Goal: Task Accomplishment & Management: Use online tool/utility

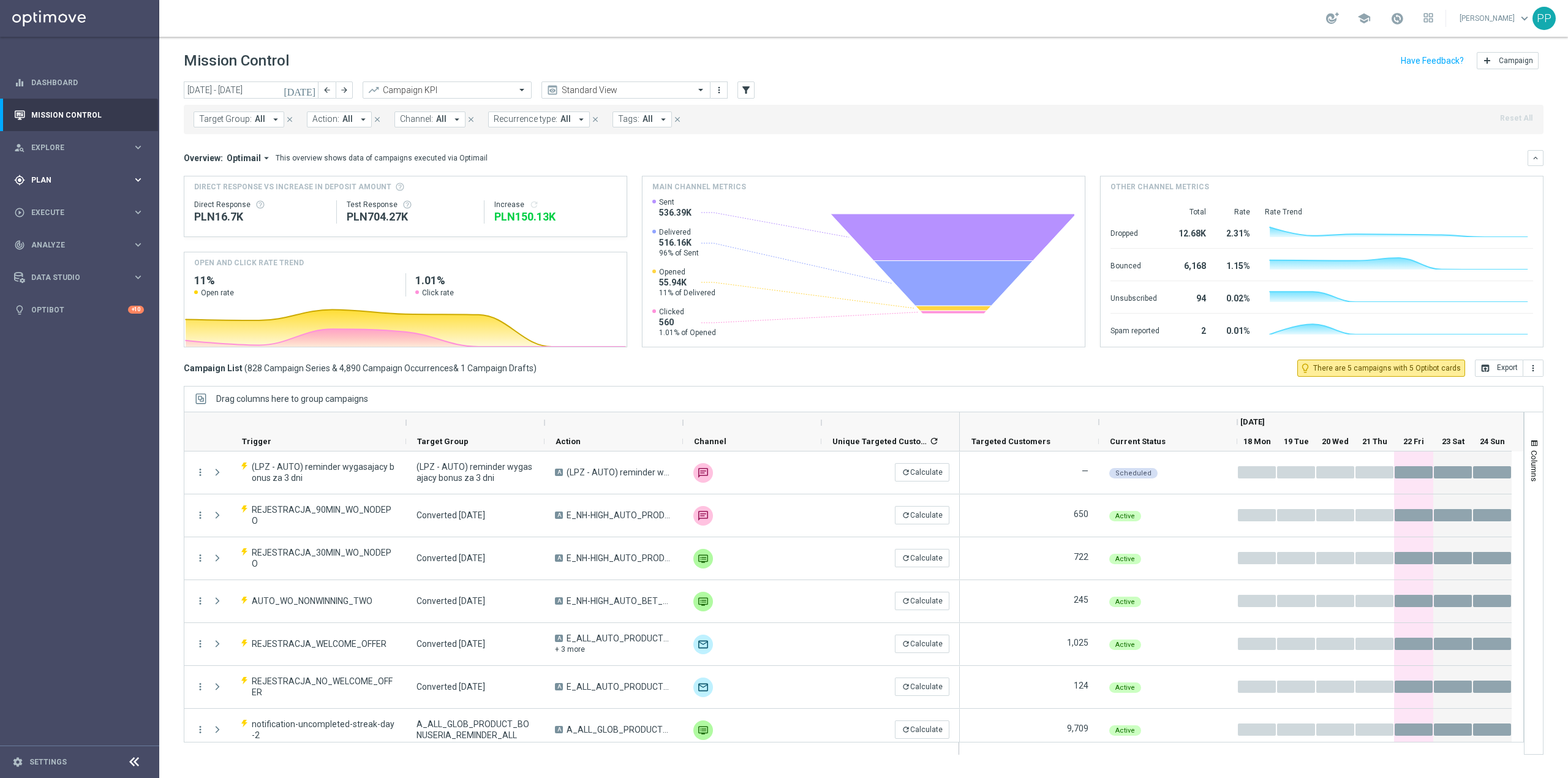
click at [96, 190] on div "gps_fixed Plan keyboard_arrow_right" at bounding box center [79, 180] width 158 height 32
click at [91, 245] on span "Templates" at bounding box center [76, 242] width 87 height 7
click at [79, 262] on link "Optimail" at bounding box center [83, 260] width 90 height 10
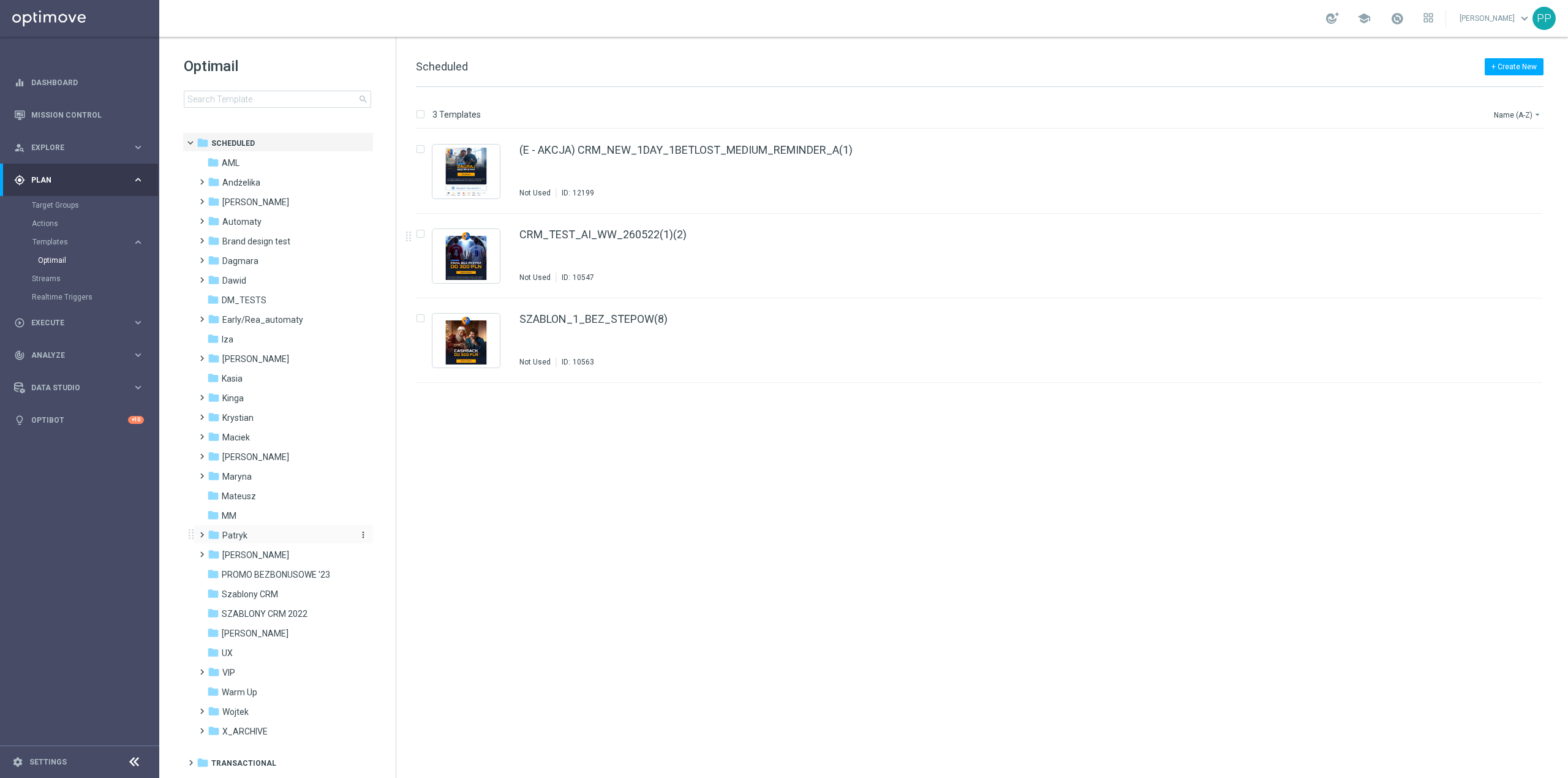
click at [253, 537] on div "folder Patryk" at bounding box center [278, 535] width 141 height 14
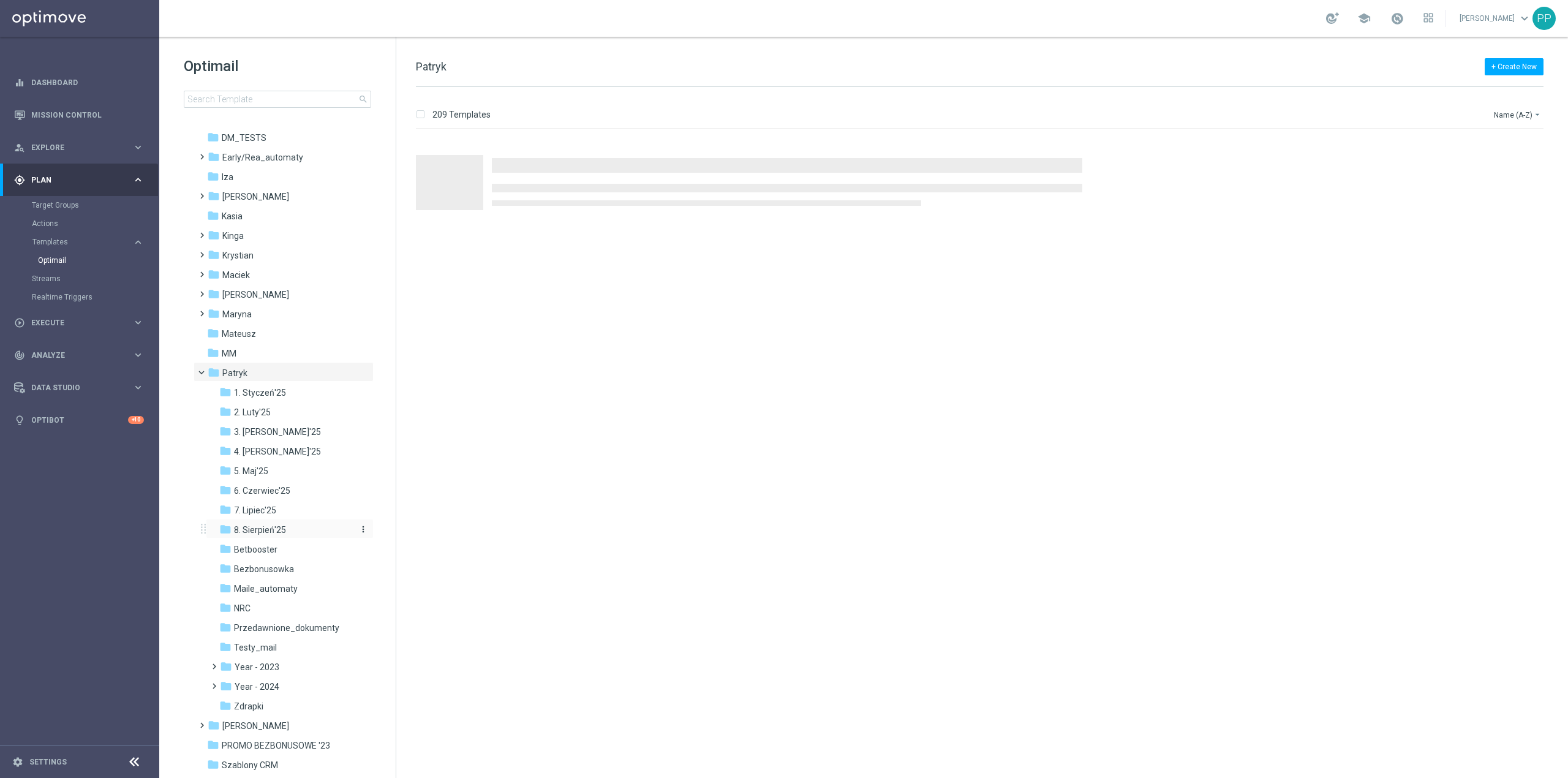
scroll to position [163, 0]
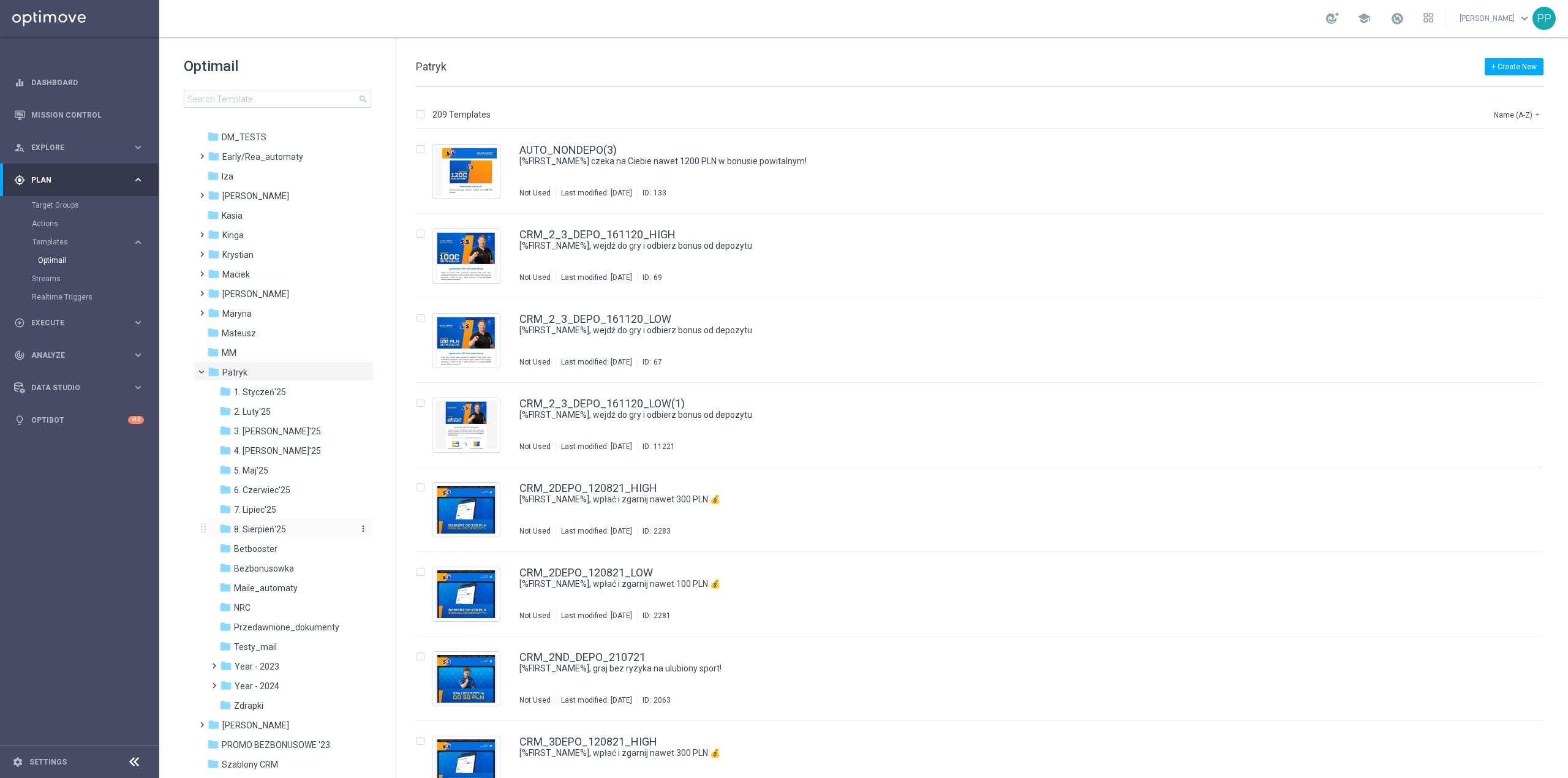
click at [293, 527] on div "folder 8. Sierpień'25" at bounding box center [284, 529] width 131 height 14
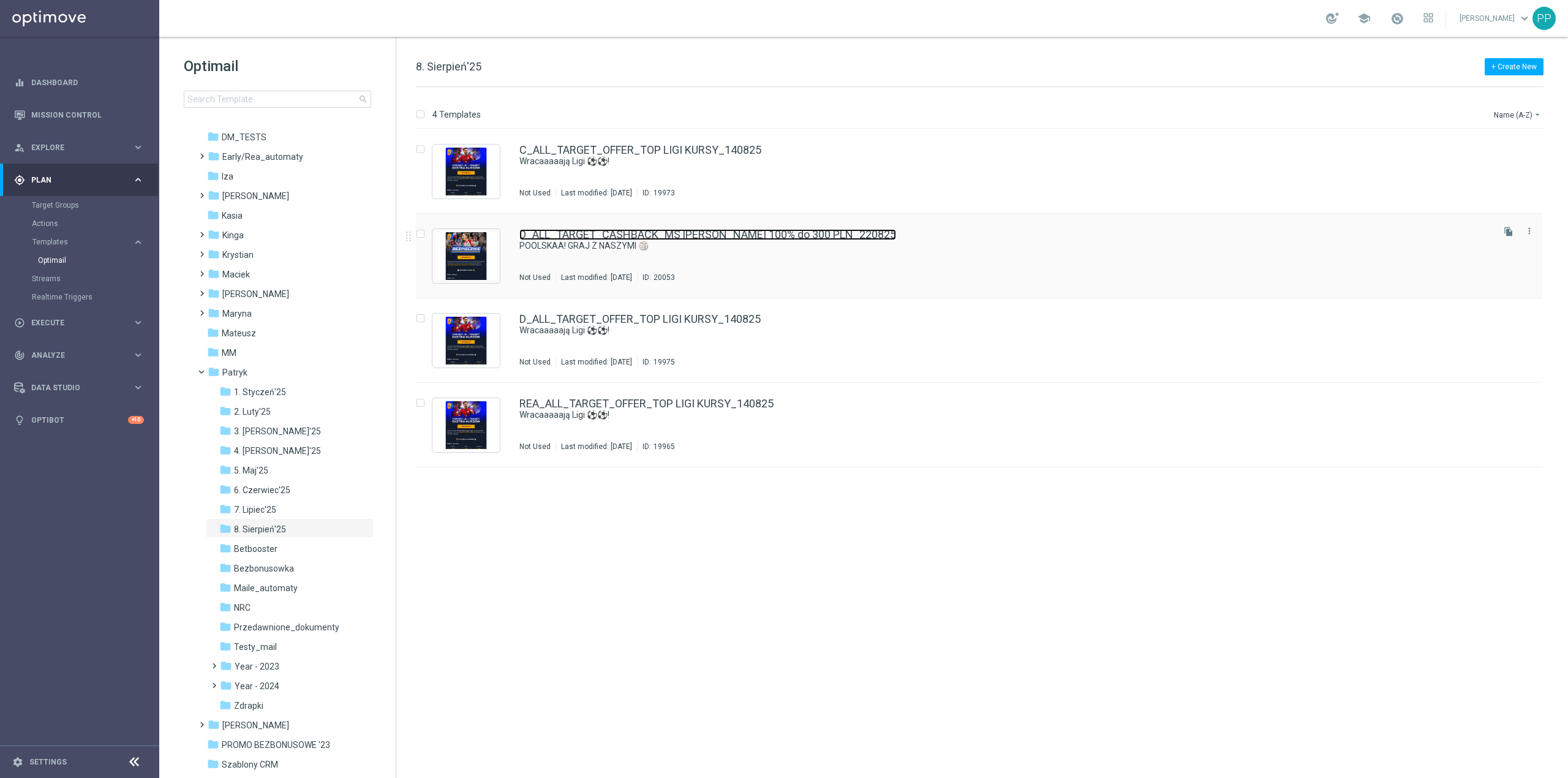
click at [722, 236] on link "D_ALL_TARGET_CASHBACK_MS [PERSON_NAME] 100% do 300 PLN_220825" at bounding box center [708, 234] width 377 height 11
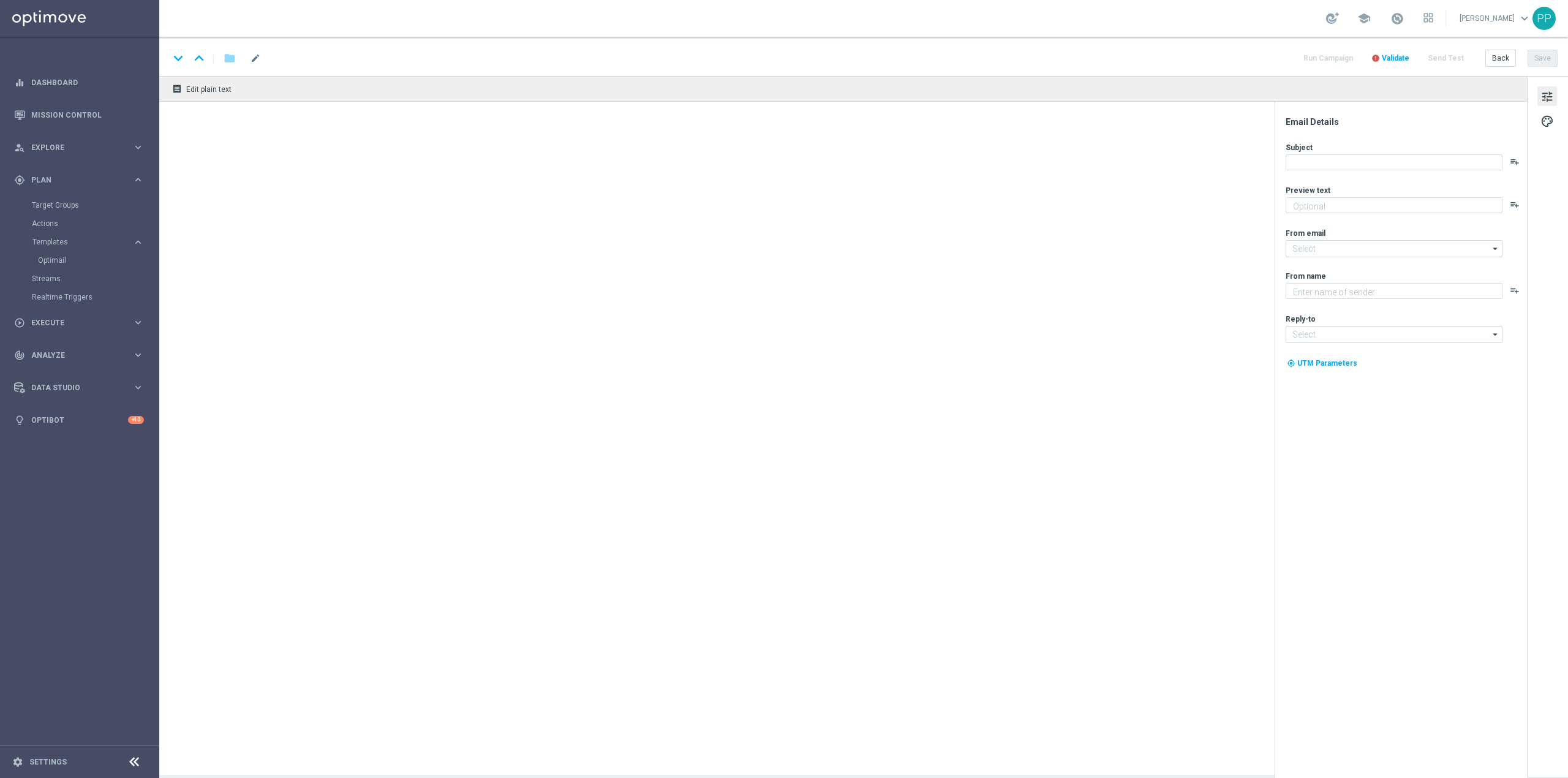
type textarea "I cashbackiem do 300 PLN"
type input "[EMAIL_ADDRESS][DOMAIN_NAME]"
type textarea "STS"
type input "[EMAIL_ADDRESS][DOMAIN_NAME]"
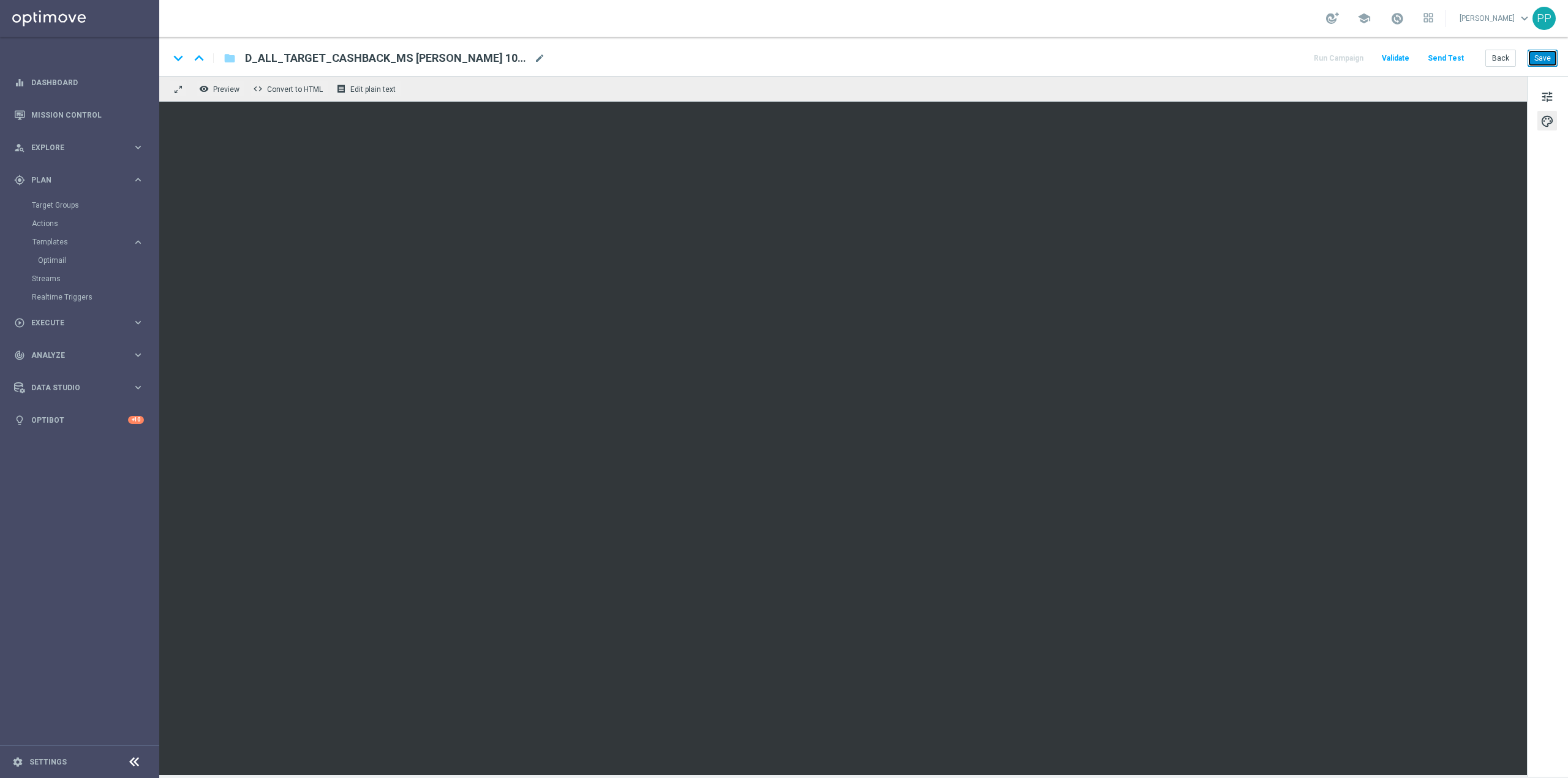
click at [1542, 62] on button "Save" at bounding box center [1543, 58] width 30 height 17
click at [1547, 62] on button "Save" at bounding box center [1543, 58] width 30 height 17
click at [538, 62] on span "mode_edit" at bounding box center [540, 57] width 11 height 11
click at [537, 62] on input "D_ALL_TARGET_CASHBACK_MS [PERSON_NAME] 100% do 300 PLN_220825" at bounding box center [397, 57] width 303 height 16
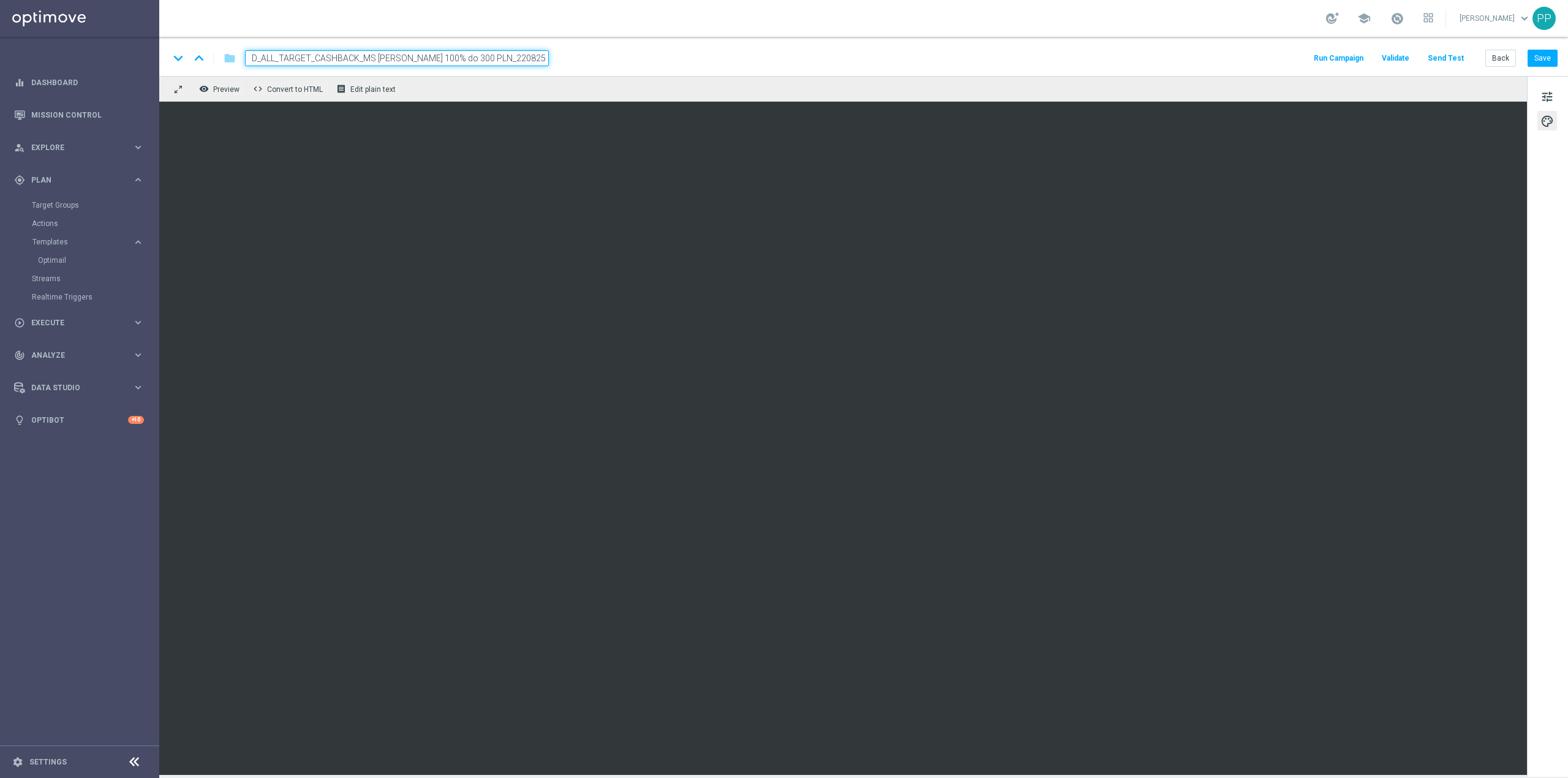
click at [537, 62] on input "D_ALL_TARGET_CASHBACK_MS [PERSON_NAME] 100% do 300 PLN_220825" at bounding box center [397, 57] width 303 height 16
click at [748, 27] on div "school [PERSON_NAME] keyboard_arrow_down PP" at bounding box center [864, 18] width 1409 height 37
click at [1547, 90] on span "tune" at bounding box center [1547, 96] width 13 height 16
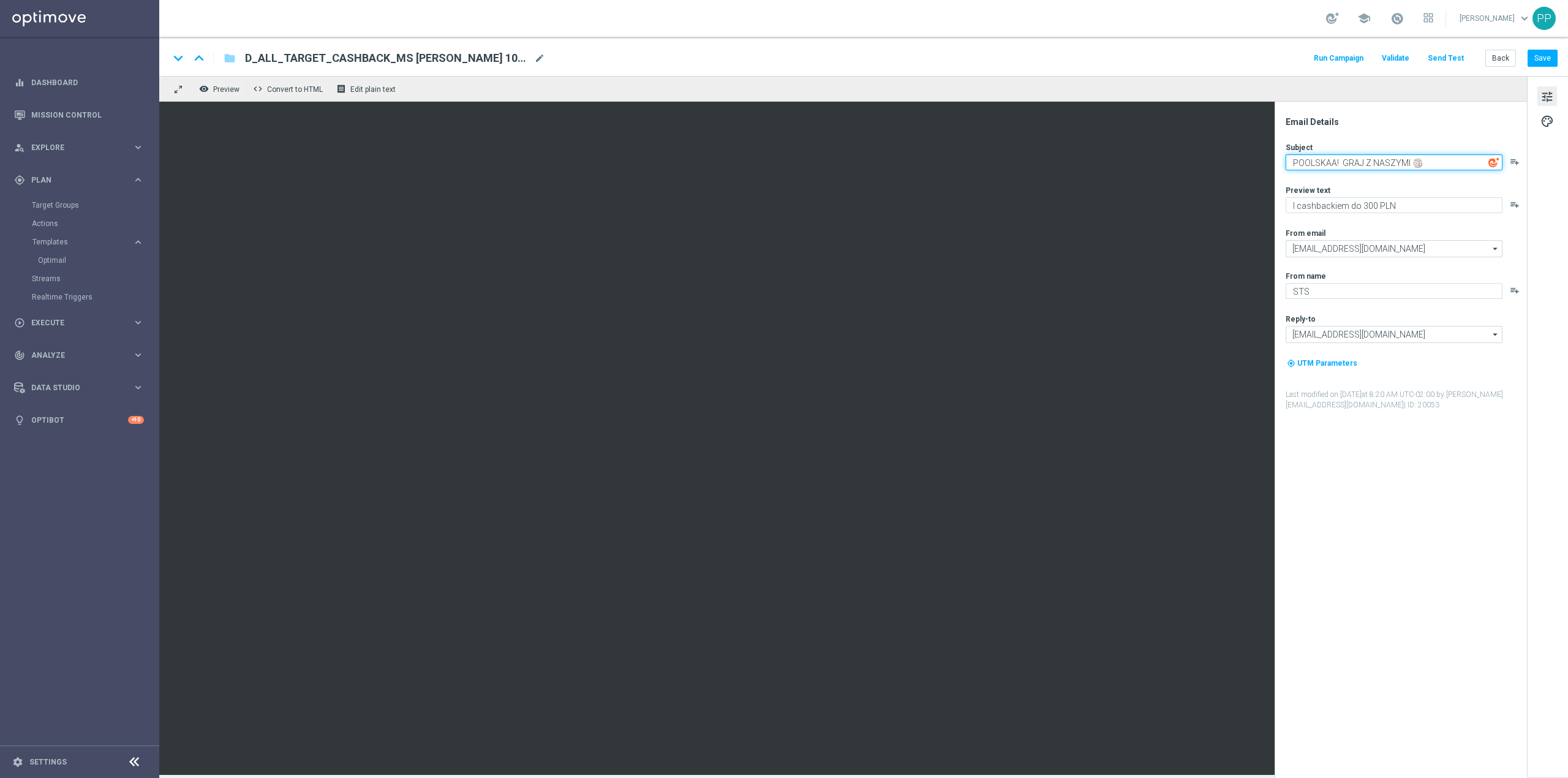
drag, startPoint x: 1449, startPoint y: 163, endPoint x: 1289, endPoint y: 162, distance: 160.0
click at [1289, 162] on textarea "POOLSKAA! GRAJ Z NASZYMI 🏐" at bounding box center [1394, 162] width 217 height 16
drag, startPoint x: 1410, startPoint y: 206, endPoint x: 1285, endPoint y: 202, distance: 125.1
click at [1286, 202] on textarea "I cashbackiem do 300 PLN" at bounding box center [1394, 204] width 217 height 16
